Goal: Obtain resource: Download file/media

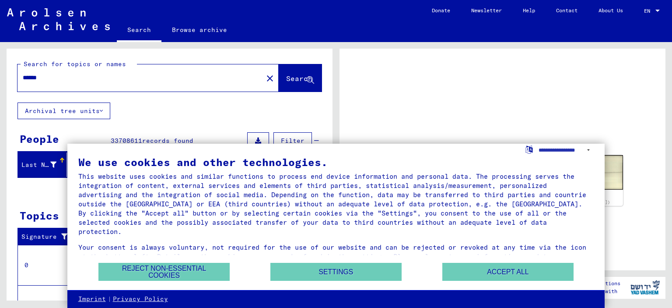
drag, startPoint x: 89, startPoint y: 78, endPoint x: 95, endPoint y: 74, distance: 7.5
click at [95, 74] on input "******" at bounding box center [140, 77] width 235 height 9
click at [286, 77] on span "Search" at bounding box center [299, 78] width 26 height 9
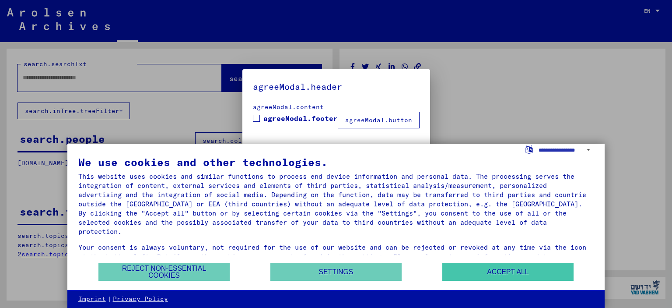
type input "******"
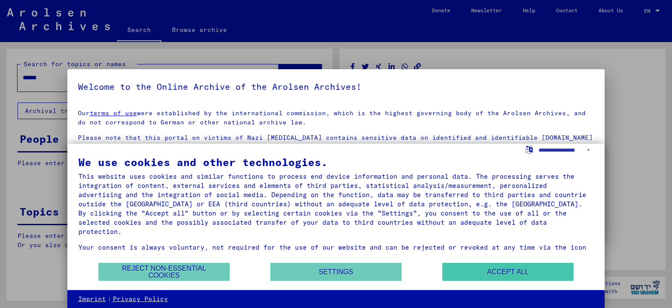
click at [479, 264] on button "Accept all" at bounding box center [508, 272] width 131 height 18
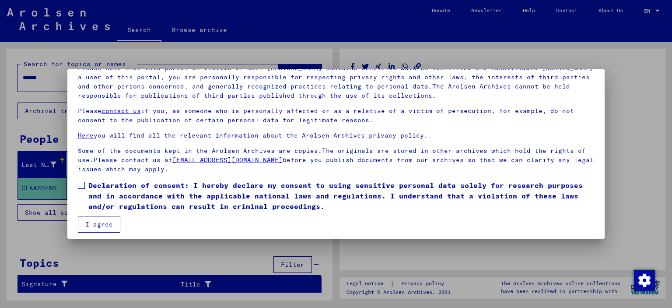
scroll to position [74, 0]
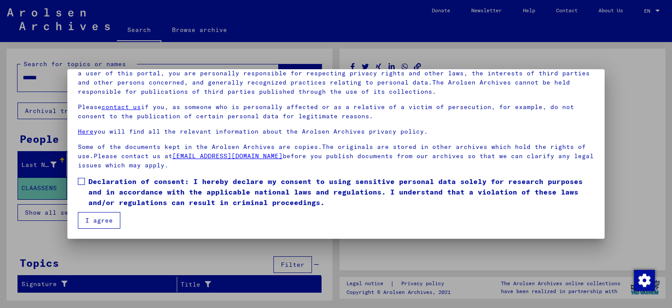
click at [81, 179] on span at bounding box center [81, 181] width 7 height 7
click at [97, 222] on button "I agree" at bounding box center [99, 220] width 42 height 17
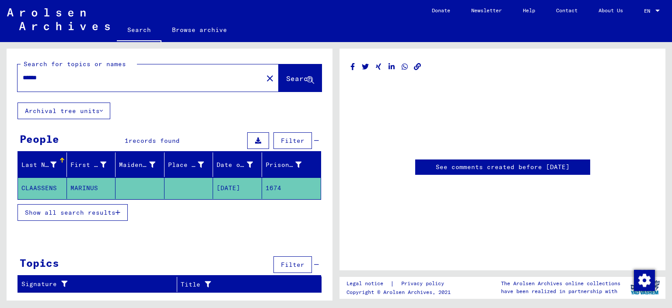
click at [96, 186] on mat-cell "MARINUS" at bounding box center [91, 187] width 49 height 21
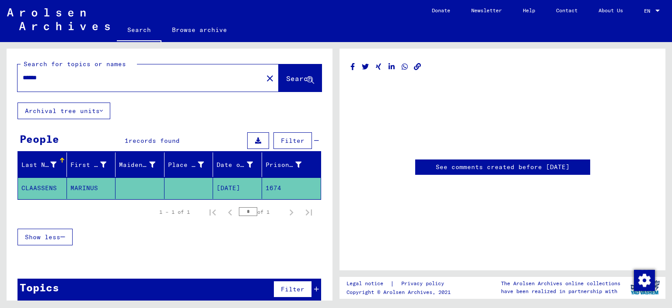
click at [96, 186] on mat-cell "MARINUS" at bounding box center [91, 187] width 49 height 21
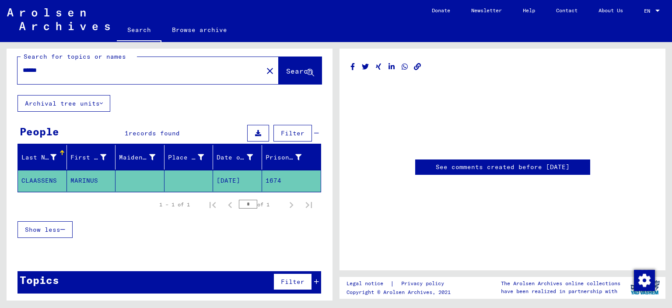
click at [236, 176] on mat-cell "[DATE]" at bounding box center [237, 180] width 49 height 21
click at [33, 179] on mat-cell "CLAASSENS" at bounding box center [42, 180] width 49 height 21
click at [268, 177] on mat-cell "1674" at bounding box center [291, 180] width 59 height 21
click at [255, 133] on icon at bounding box center [258, 133] width 6 height 6
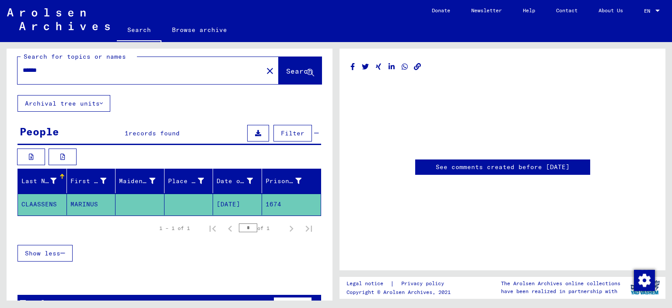
click at [249, 131] on button at bounding box center [258, 133] width 22 height 17
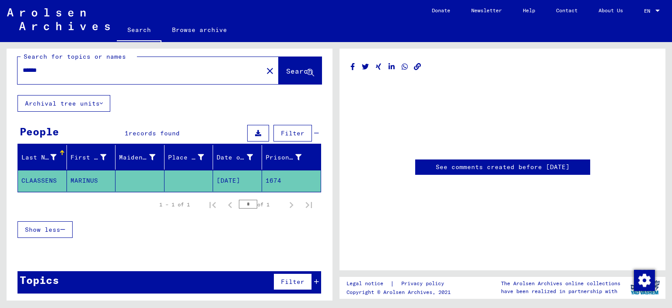
click at [249, 131] on button at bounding box center [258, 133] width 22 height 17
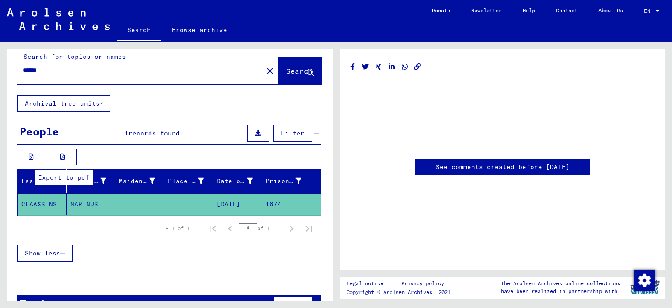
click at [65, 153] on button at bounding box center [63, 156] width 28 height 17
